Goal: Check status

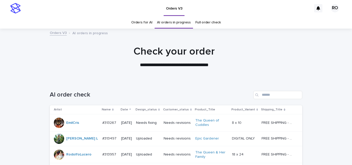
click at [119, 105] on div "AI order check" at bounding box center [176, 93] width 252 height 25
click at [120, 108] on p "Date" at bounding box center [123, 110] width 7 height 6
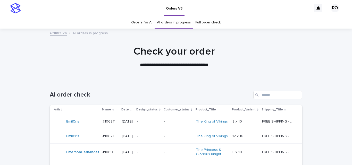
click at [127, 120] on p "2025-10-10" at bounding box center [127, 121] width 11 height 4
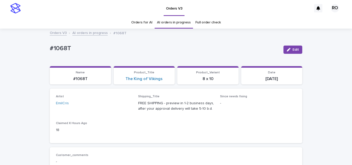
click at [142, 21] on link "Orders for AI" at bounding box center [141, 22] width 21 height 12
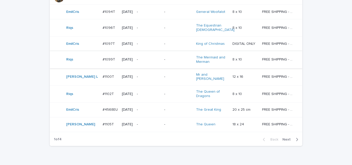
scroll to position [522, 0]
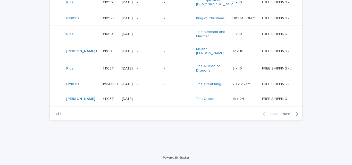
click at [155, 92] on td "-" at bounding box center [148, 99] width 27 height 15
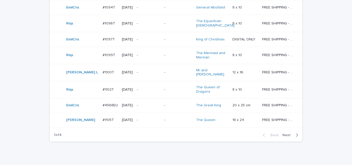
scroll to position [522, 0]
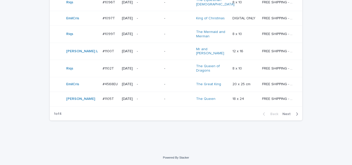
click at [294, 111] on div "Back Next" at bounding box center [279, 114] width 43 height 13
click at [290, 112] on span "Next" at bounding box center [287, 114] width 11 height 4
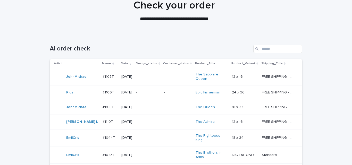
scroll to position [44, 0]
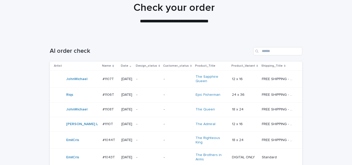
click at [139, 150] on td "-" at bounding box center [147, 157] width 27 height 17
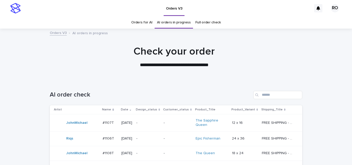
scroll to position [16, 0]
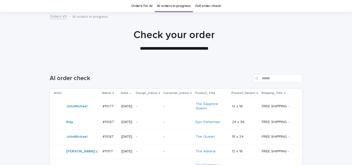
click at [142, 121] on p "-" at bounding box center [147, 122] width 23 height 4
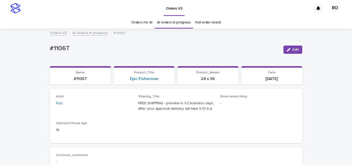
click at [139, 21] on link "Orders for AI" at bounding box center [141, 22] width 21 height 12
